Goal: Transaction & Acquisition: Obtain resource

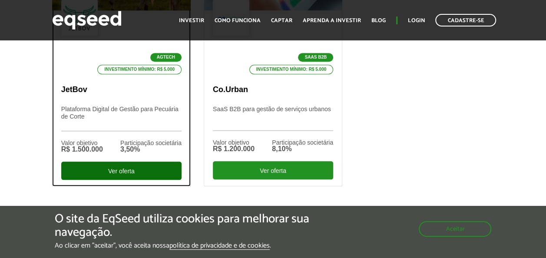
click at [128, 167] on div "Ver oferta" at bounding box center [121, 170] width 120 height 18
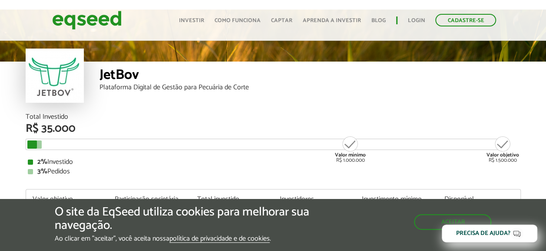
scroll to position [43, 0]
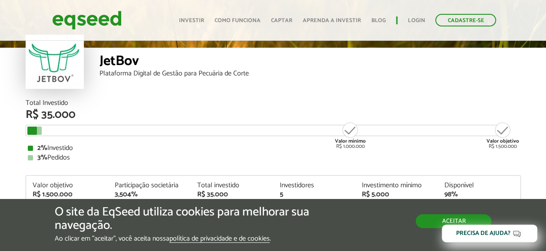
click at [425, 219] on button "Aceitar" at bounding box center [453, 221] width 76 height 14
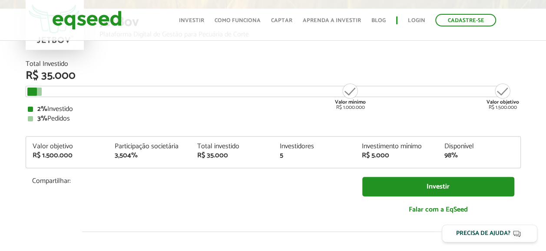
scroll to position [87, 0]
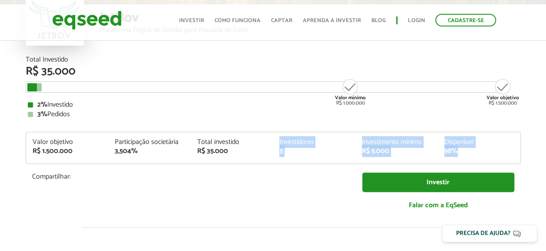
drag, startPoint x: 228, startPoint y: 151, endPoint x: 460, endPoint y: 155, distance: 232.2
click at [460, 155] on div "Valor objetivo R$ 1.500.000 Participação societária 3,504% Total investido R$ 3…" at bounding box center [273, 151] width 494 height 25
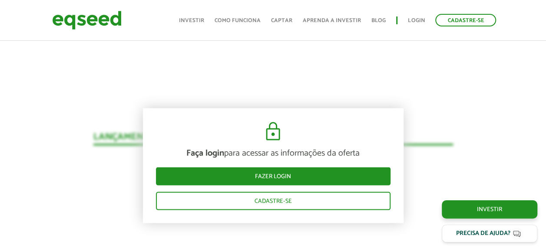
scroll to position [571, 0]
